Goal: Task Accomplishment & Management: Complete application form

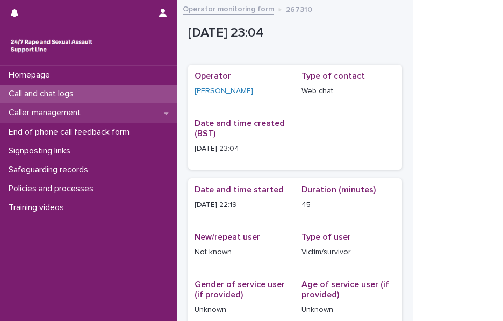
click at [31, 108] on p "Caller management" at bounding box center [46, 113] width 85 height 10
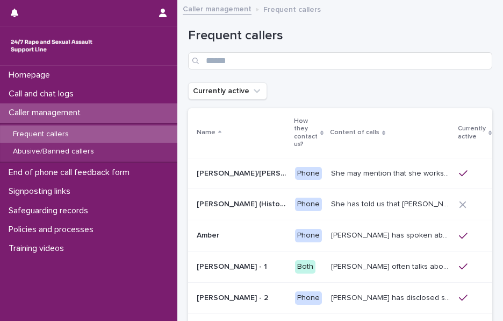
click at [499, 125] on p "Calls this week" at bounding box center [507, 132] width 17 height 27
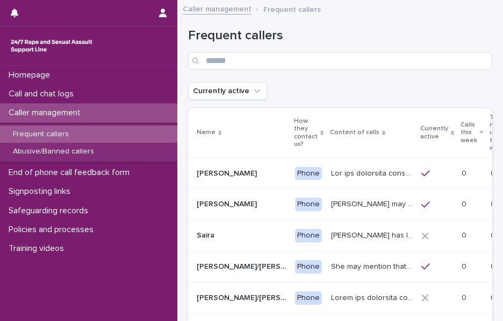
scroll to position [0, 53]
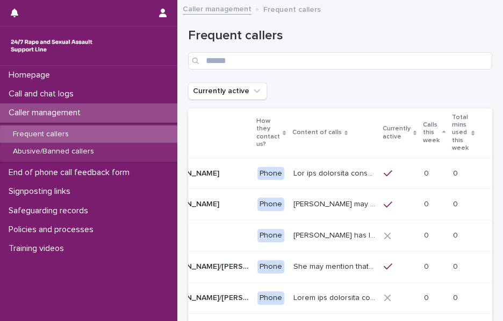
click at [423, 133] on p "Calls this week" at bounding box center [431, 132] width 17 height 27
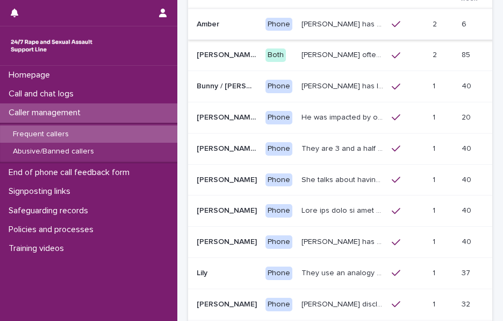
scroll to position [190, 0]
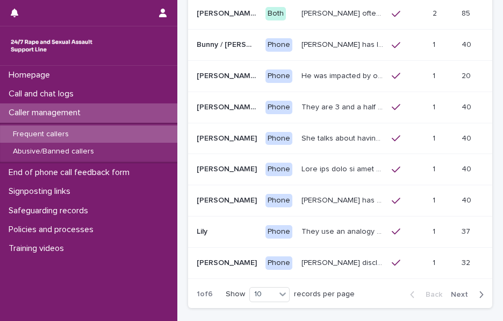
click at [321, 98] on div "They are 3 and a half years old, and presents as this age, talking about dogs, …" at bounding box center [343, 107] width 82 height 18
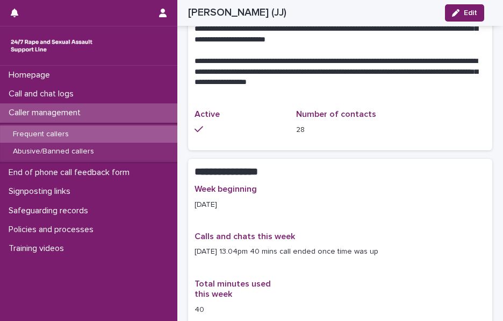
scroll to position [688, 0]
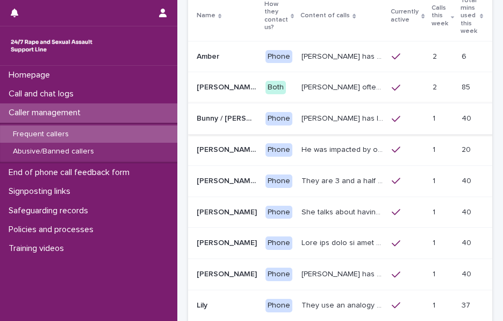
scroll to position [152, 0]
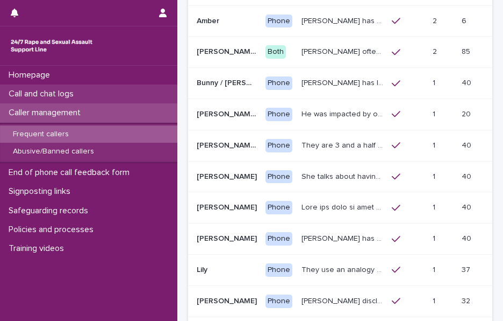
click at [112, 95] on div "Call and chat logs" at bounding box center [88, 93] width 177 height 19
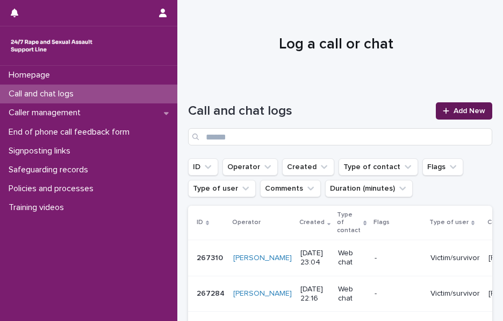
click at [443, 116] on link "Add New" at bounding box center [464, 110] width 56 height 17
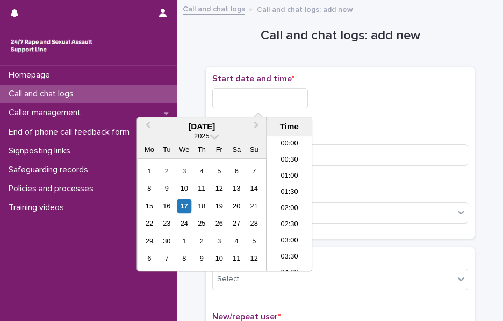
click at [262, 95] on input "text" at bounding box center [260, 98] width 96 height 20
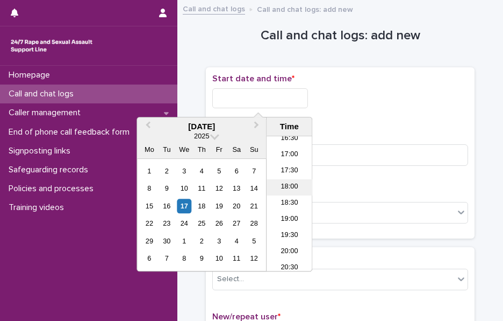
click at [284, 179] on li "18:00" at bounding box center [290, 187] width 46 height 16
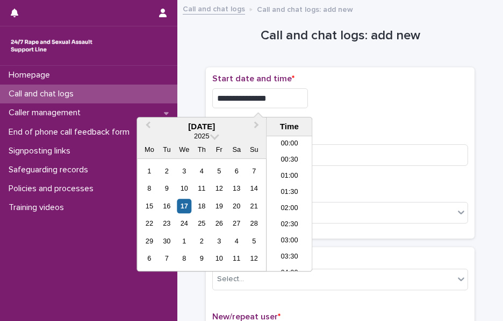
scroll to position [522, 0]
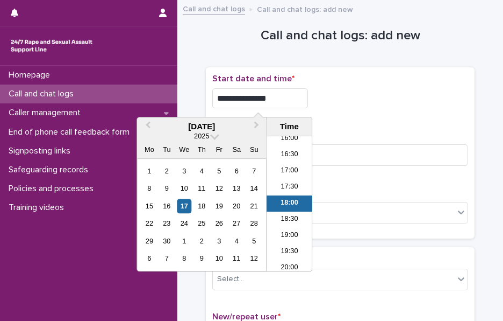
click at [297, 98] on input "**********" at bounding box center [260, 98] width 96 height 20
click at [303, 100] on input "**********" at bounding box center [260, 98] width 96 height 20
type input "**********"
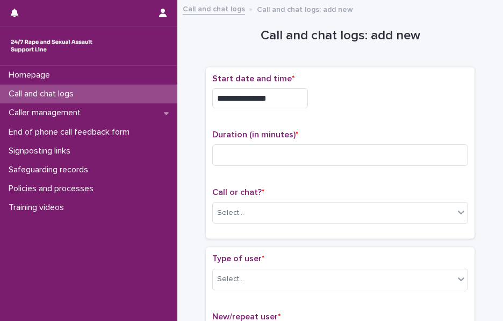
click at [352, 107] on div "**********" at bounding box center [340, 95] width 256 height 43
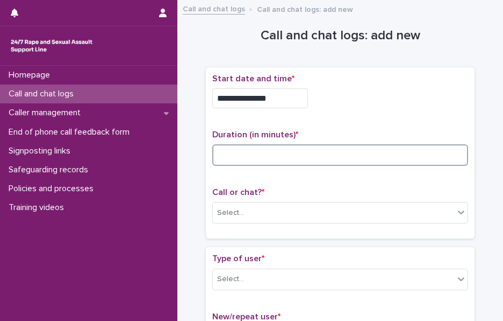
click at [224, 154] on input at bounding box center [340, 155] width 256 height 22
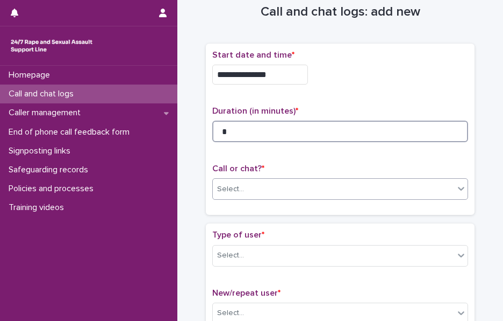
type input "*"
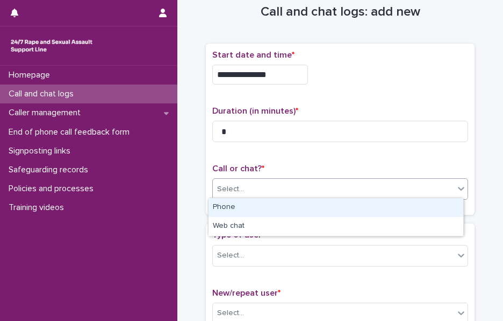
click at [231, 183] on div "Select..." at bounding box center [230, 188] width 27 height 11
click at [231, 202] on div "Phone" at bounding box center [336, 207] width 255 height 19
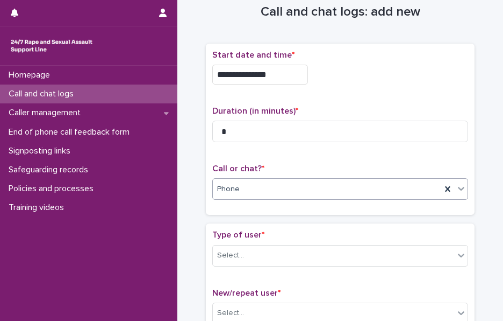
scroll to position [54, 0]
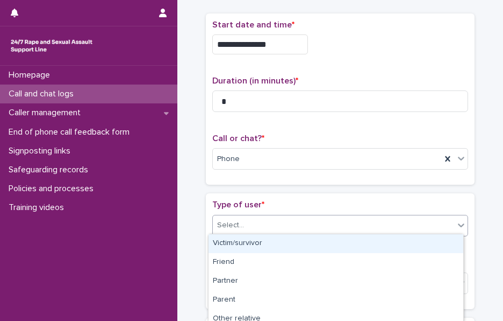
click at [230, 223] on div "Select..." at bounding box center [230, 224] width 27 height 11
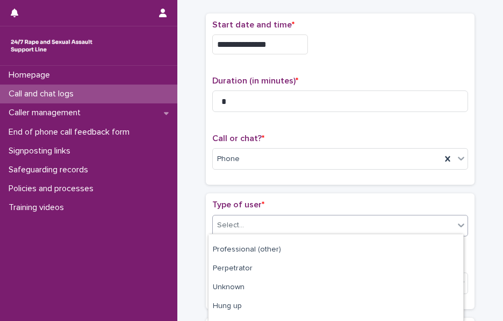
scroll to position [185, 0]
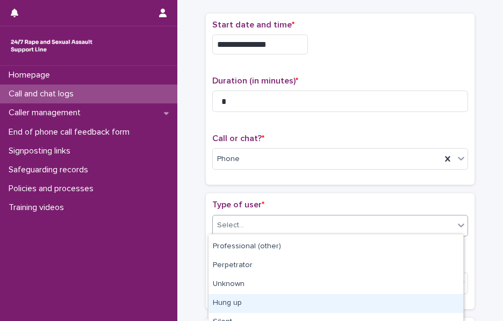
click at [224, 303] on div "Hung up" at bounding box center [336, 303] width 255 height 19
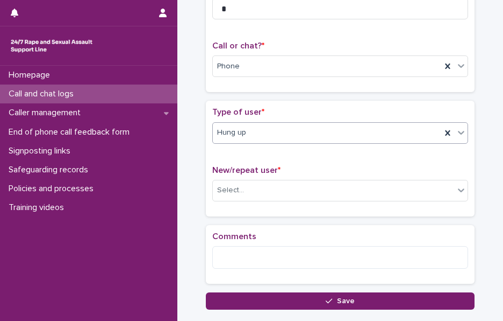
scroll to position [150, 0]
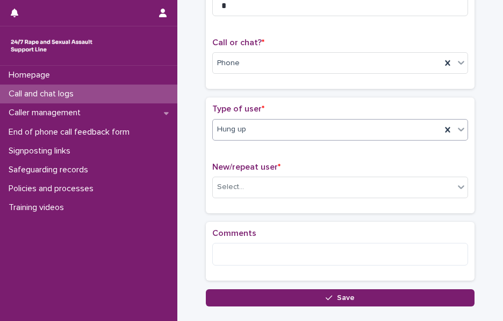
click at [233, 173] on div "New/repeat user * Select..." at bounding box center [340, 184] width 256 height 45
click at [226, 178] on div "Select..." at bounding box center [334, 187] width 242 height 18
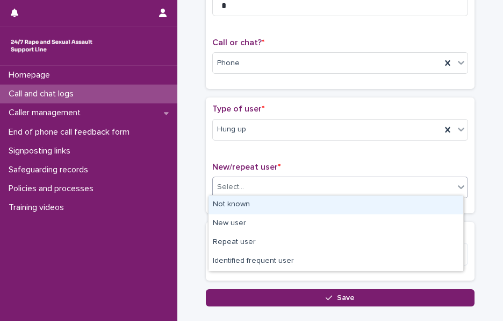
click at [250, 194] on div "Select..." at bounding box center [340, 187] width 256 height 22
click at [234, 178] on div "Select..." at bounding box center [334, 187] width 242 height 18
click at [252, 201] on div "Not known" at bounding box center [336, 204] width 255 height 19
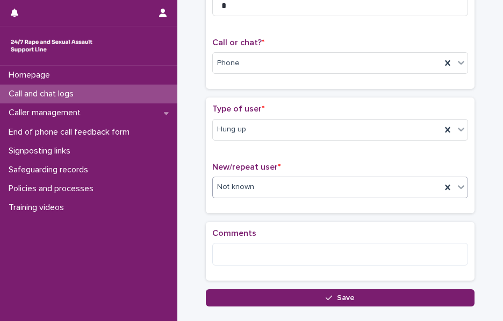
scroll to position [207, 0]
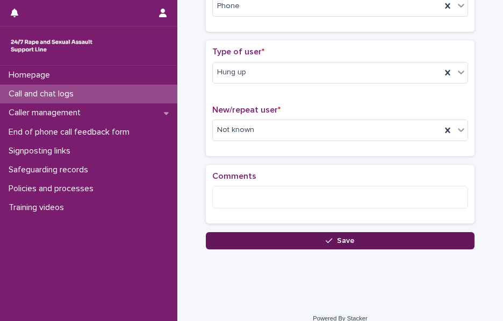
click at [235, 233] on button "Save" at bounding box center [340, 240] width 269 height 17
